Goal: Participate in discussion: Engage in conversation with other users on a specific topic

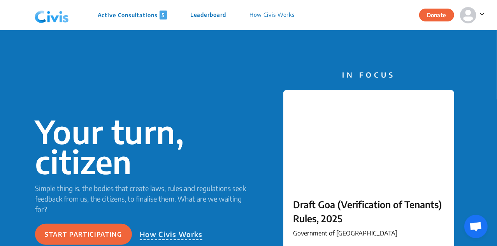
click at [135, 19] on p "Active Consultations 5" at bounding box center [132, 15] width 69 height 9
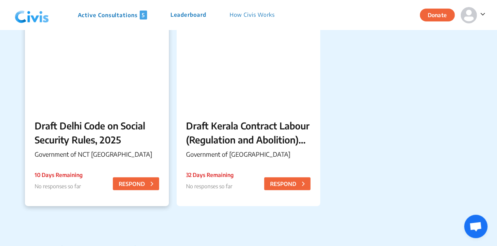
scroll to position [297, 0]
click at [102, 132] on p "Draft Delhi Code on Social Security Rules, 2025" at bounding box center [97, 132] width 125 height 28
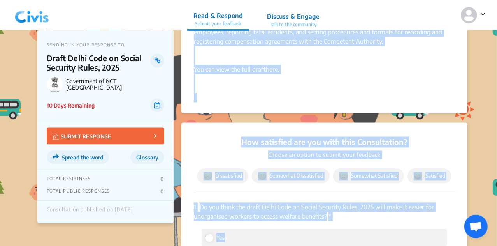
scroll to position [791, 0]
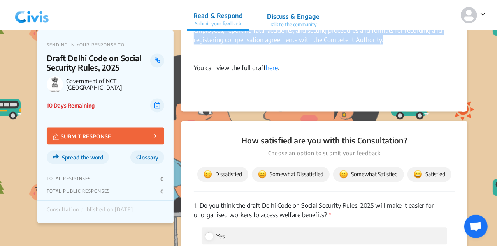
drag, startPoint x: 195, startPoint y: 70, endPoint x: 394, endPoint y: 40, distance: 201.9
copy div "Lor Ipsumd Sitametcon ad eli Seddoeiusm te Incid utl etdolore mag aliqu Enima M…"
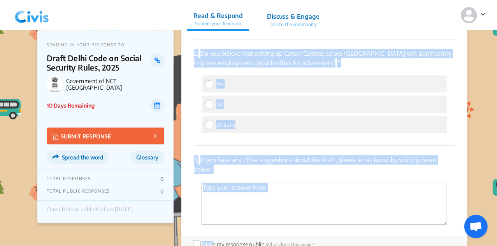
scroll to position [1060, 0]
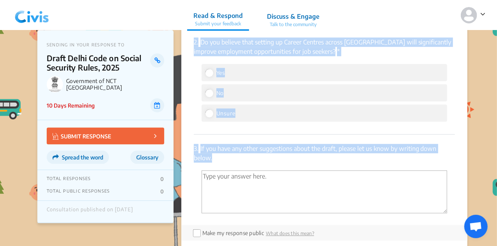
drag, startPoint x: 192, startPoint y: 118, endPoint x: 273, endPoint y: 180, distance: 102.5
click at [273, 180] on div "How satisfied are you with this Consultation? Choose an option to submit your f…" at bounding box center [324, 65] width 286 height 429
copy div "1. Do you think the draft Delhi Code on Social Security Rules, 2025 will make i…"
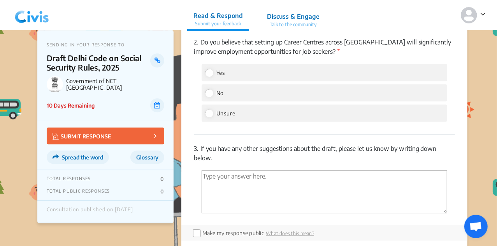
scroll to position [1353, 0]
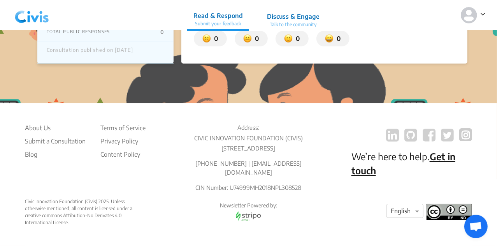
click at [236, 175] on p "[PHONE_NUMBER] | [EMAIL_ADDRESS][DOMAIN_NAME]" at bounding box center [248, 168] width 121 height 18
copy p "8976926914"
